Goal: Find specific page/section: Find specific page/section

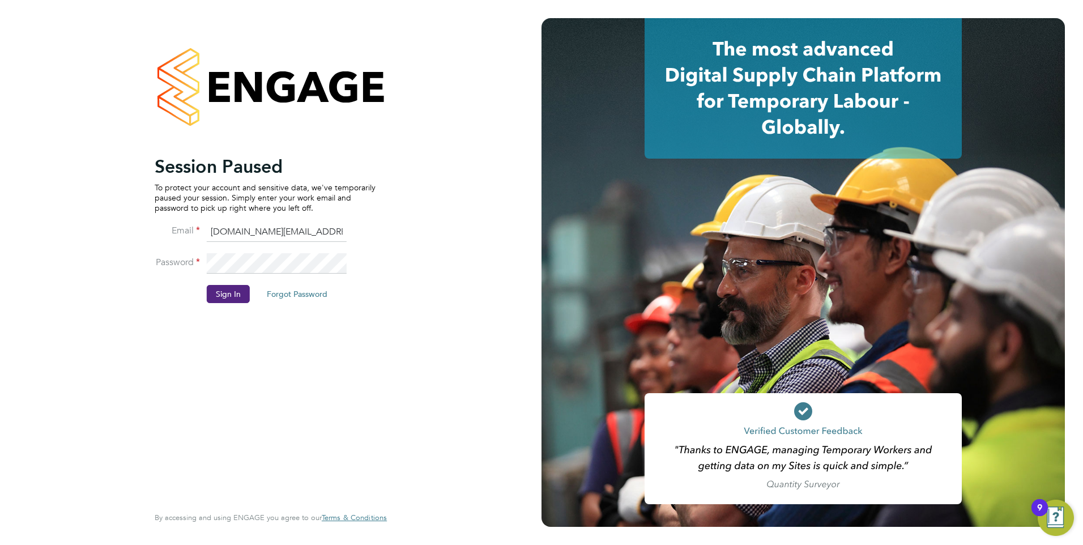
click at [257, 220] on ng-template "Session Paused To protect your account and sensitive data, we've temporarily pa…" at bounding box center [265, 234] width 221 height 159
click at [239, 290] on button "Sign In" at bounding box center [228, 294] width 43 height 18
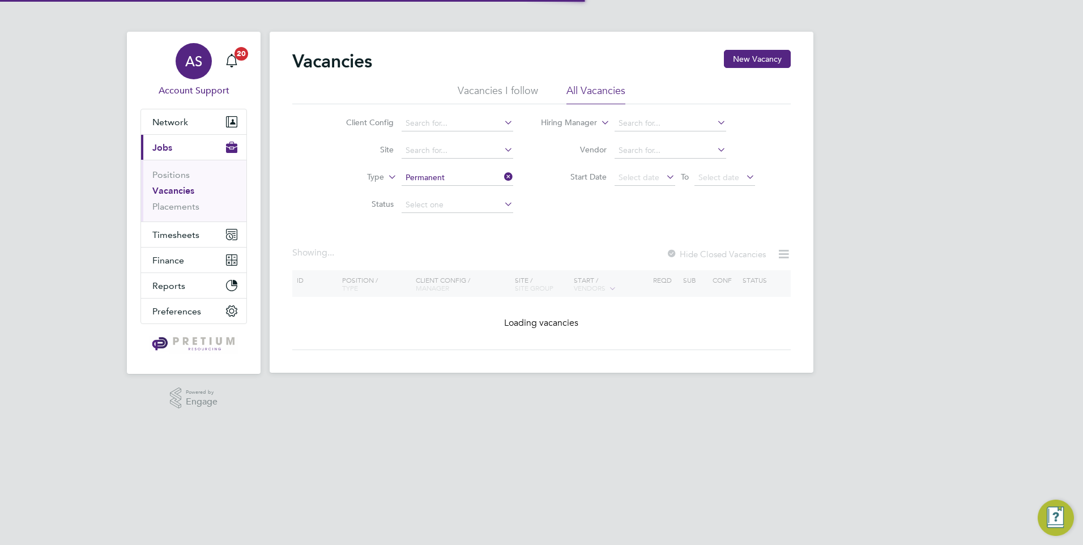
click at [185, 61] on span "AS" at bounding box center [193, 61] width 17 height 15
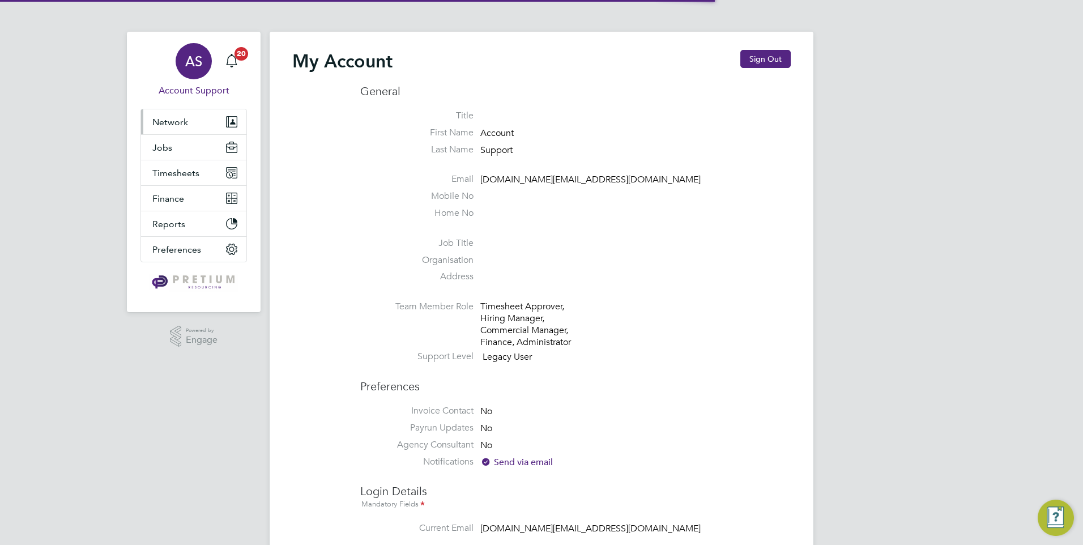
click at [182, 118] on span "Network" at bounding box center [170, 122] width 36 height 11
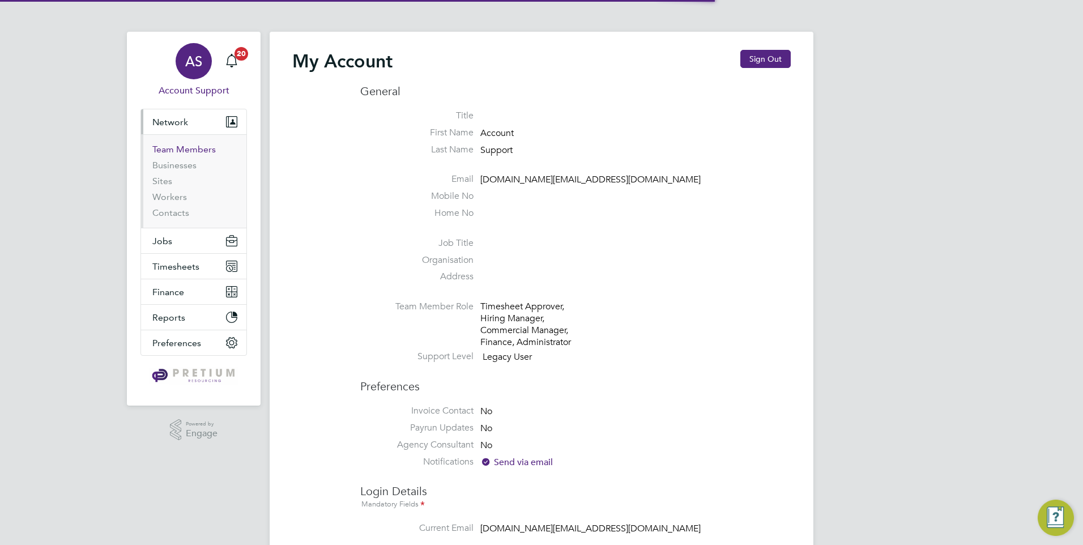
type input "account.support@pretiumresourcing.co.uk"
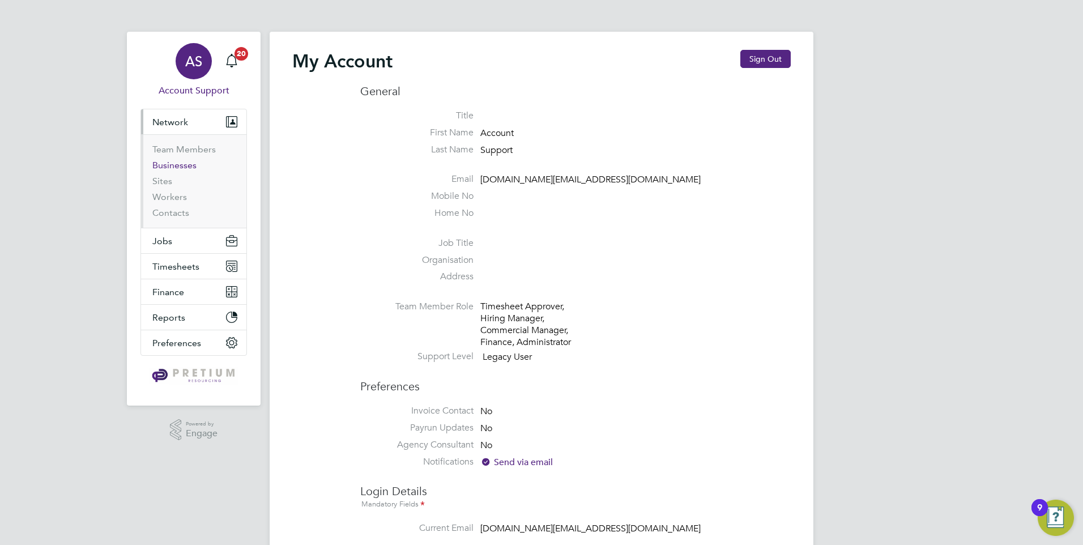
click at [186, 163] on link "Businesses" at bounding box center [174, 165] width 44 height 11
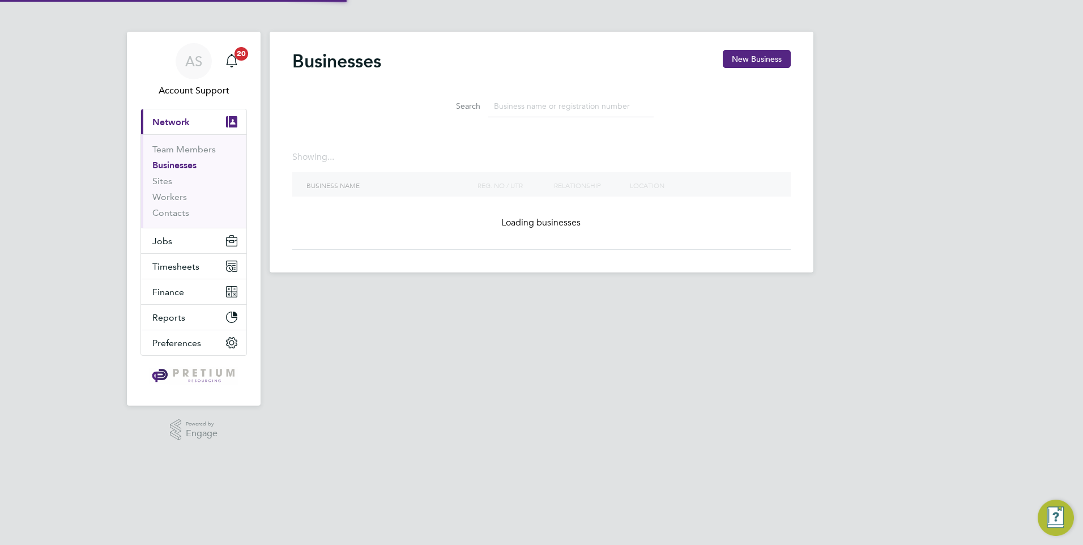
click at [614, 106] on input at bounding box center [570, 106] width 165 height 22
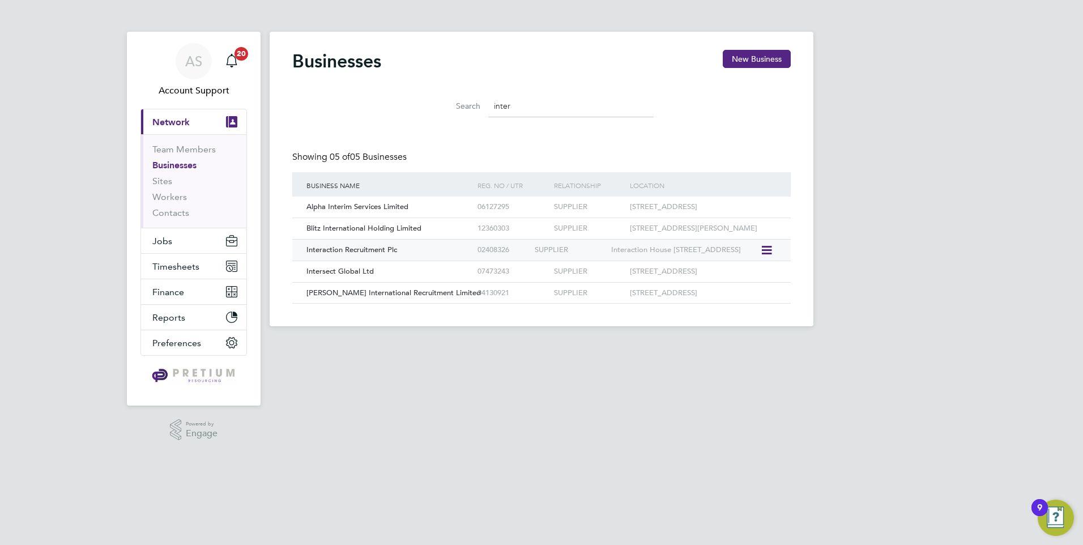
type input "inter"
click at [436, 261] on div "Interaction Recruitment Plc" at bounding box center [389, 250] width 171 height 21
